Goal: Information Seeking & Learning: Learn about a topic

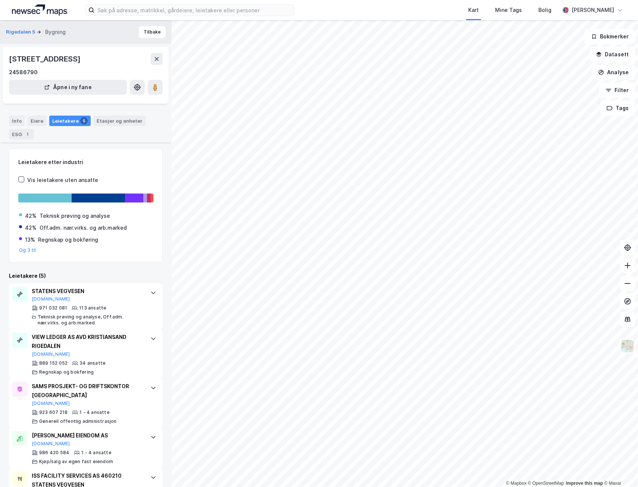
scroll to position [40, 0]
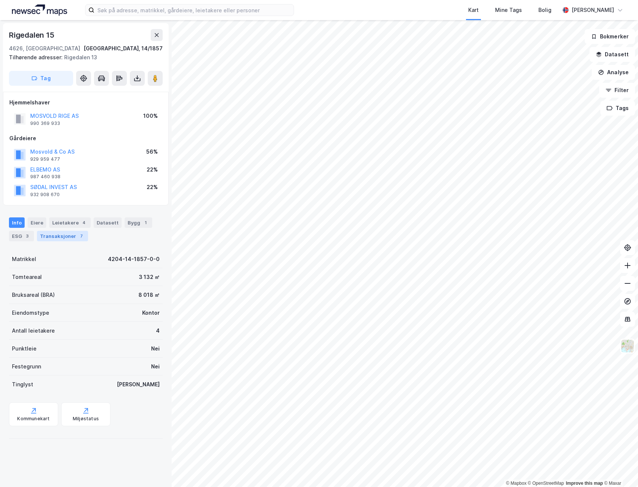
click at [71, 233] on div "Transaksjoner 7" at bounding box center [62, 236] width 51 height 10
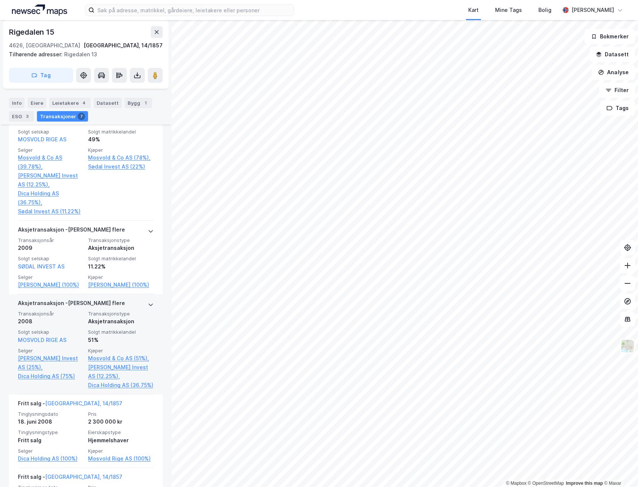
scroll to position [410, 0]
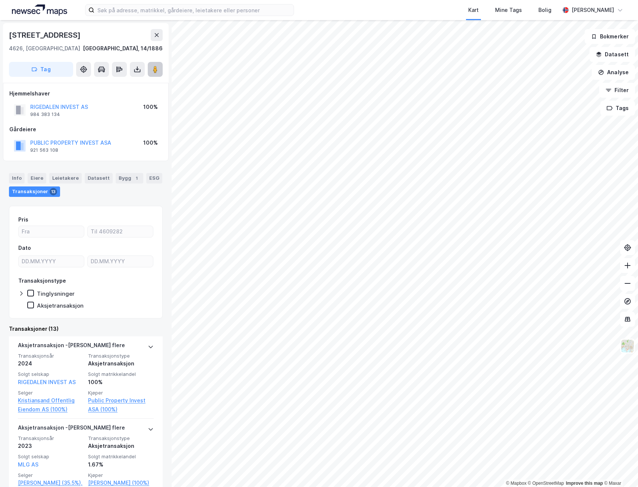
click at [153, 69] on icon at bounding box center [154, 69] width 7 height 7
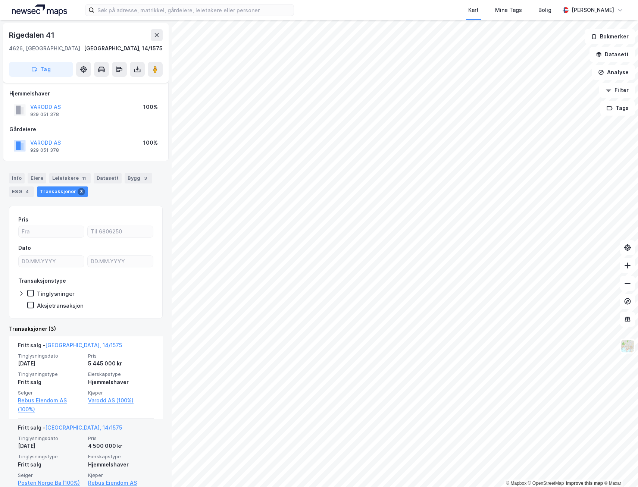
scroll to position [96, 0]
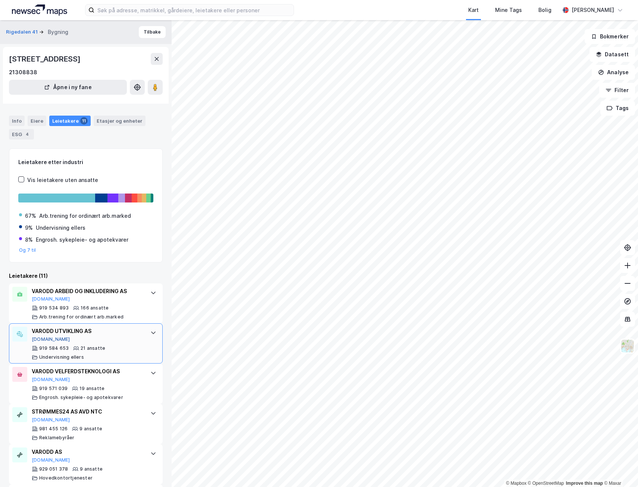
click at [39, 338] on button "[DOMAIN_NAME]" at bounding box center [51, 339] width 38 height 6
